Goal: Task Accomplishment & Management: Manage account settings

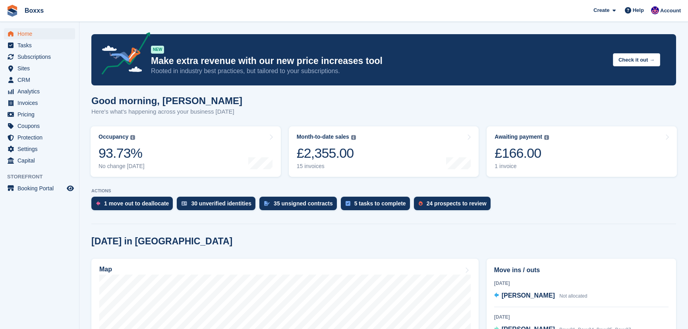
scroll to position [144, 0]
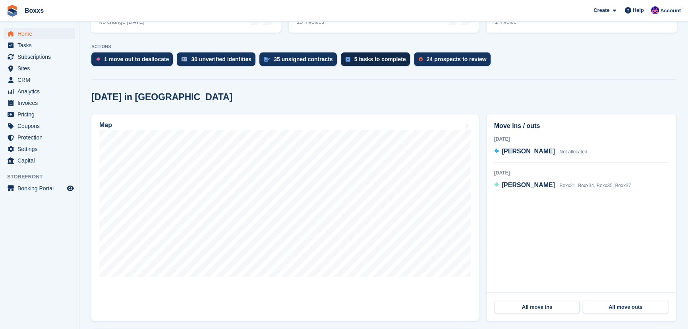
click at [379, 58] on div "5 tasks to complete" at bounding box center [380, 59] width 52 height 6
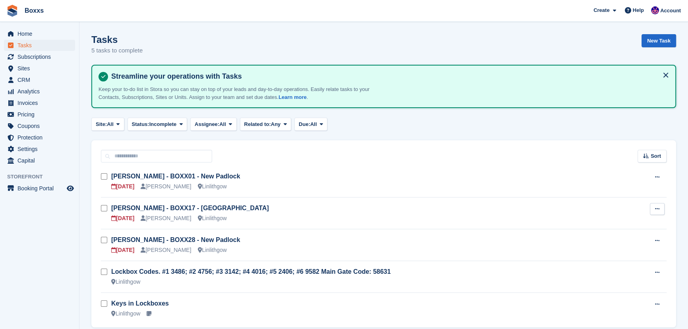
click at [653, 210] on button at bounding box center [657, 209] width 15 height 12
click at [617, 234] on p "Delete task" at bounding box center [626, 235] width 69 height 10
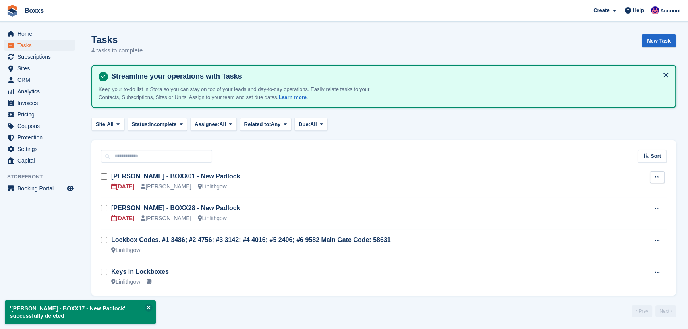
click at [656, 176] on icon at bounding box center [657, 176] width 4 height 5
click at [609, 202] on p "Delete task" at bounding box center [626, 203] width 69 height 10
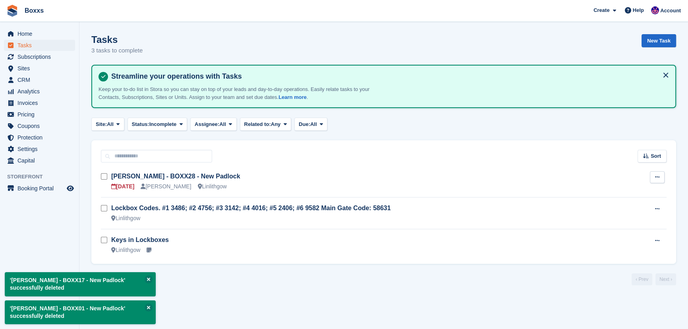
click at [659, 178] on icon at bounding box center [657, 176] width 4 height 5
click at [606, 202] on p "Delete task" at bounding box center [626, 203] width 69 height 10
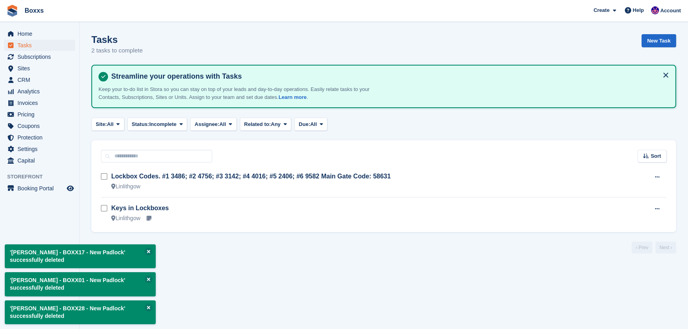
click at [274, 267] on section "'Andrew - BOXX17 - New Padlock' successfully deleted 'Ross Petrie - BOXX01 - Ne…" at bounding box center [383, 164] width 609 height 329
